Goal: Information Seeking & Learning: Learn about a topic

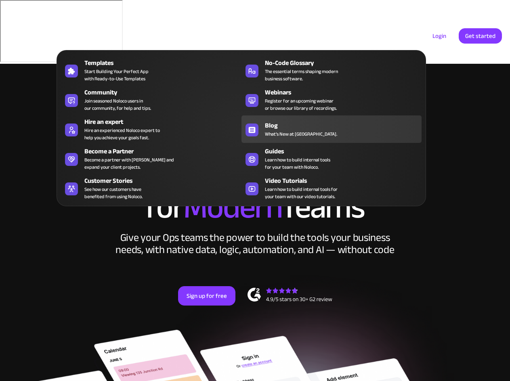
click at [284, 126] on div "Blog" at bounding box center [345, 126] width 160 height 10
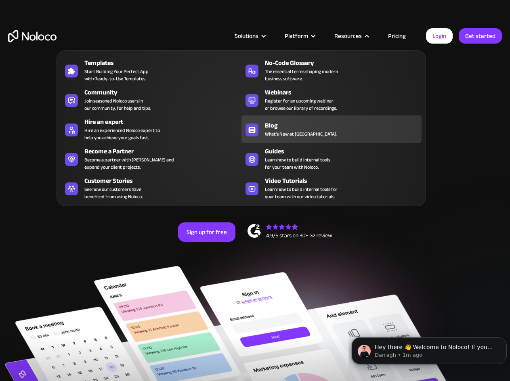
click at [277, 132] on span "What's New at [GEOGRAPHIC_DATA]." at bounding box center [301, 133] width 72 height 7
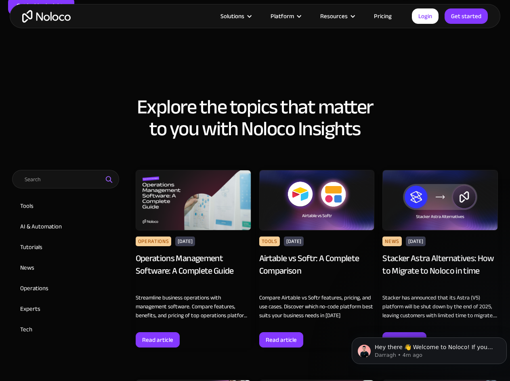
scroll to position [38, 0]
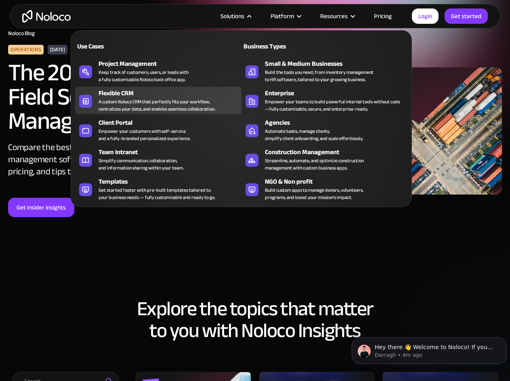
click at [127, 92] on div "Flexible CRM" at bounding box center [172, 93] width 146 height 10
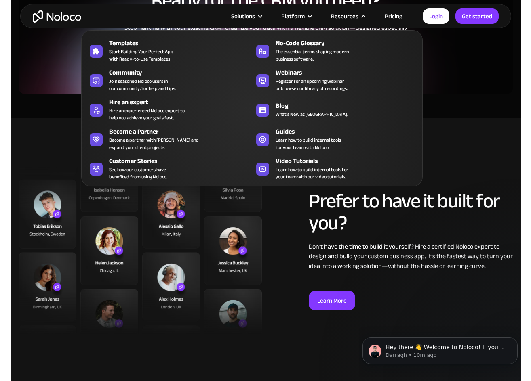
scroll to position [1595, 0]
